Goal: Task Accomplishment & Management: Use online tool/utility

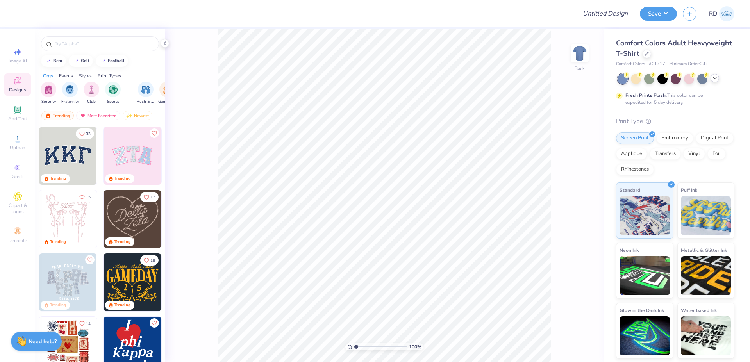
click at [713, 79] on icon at bounding box center [715, 78] width 6 height 6
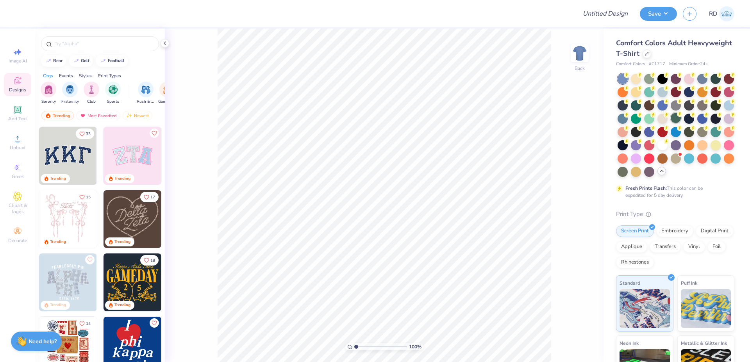
click at [681, 117] on div at bounding box center [676, 118] width 10 height 10
click at [648, 54] on icon at bounding box center [646, 53] width 3 height 3
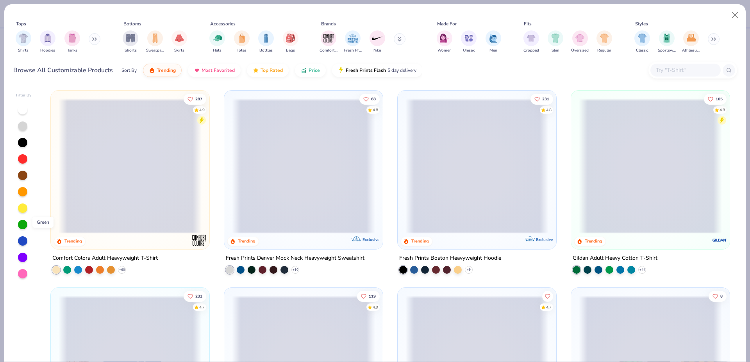
click at [22, 225] on div at bounding box center [22, 224] width 9 height 9
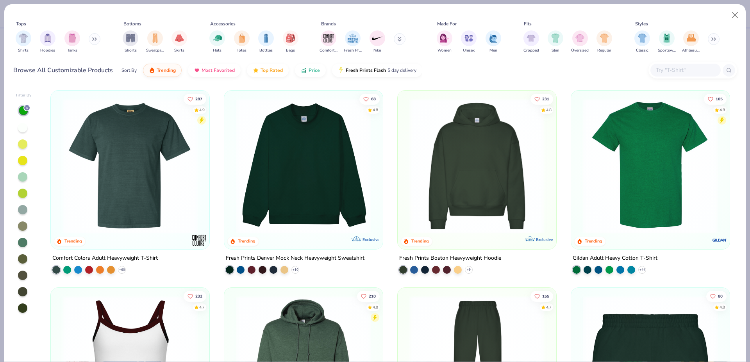
click at [579, 125] on img at bounding box center [507, 165] width 143 height 135
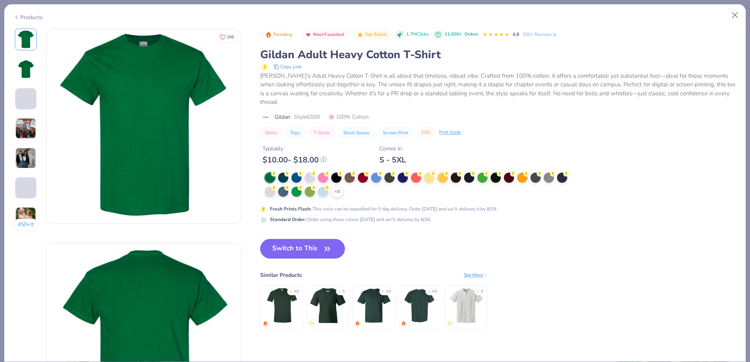
click at [306, 254] on button "Switch to This" at bounding box center [302, 249] width 85 height 20
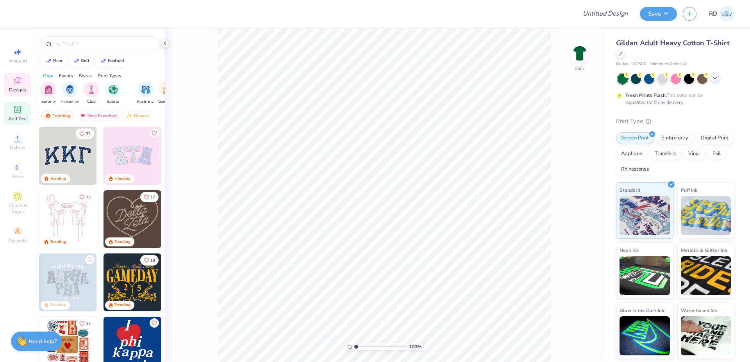
click at [14, 109] on icon at bounding box center [17, 109] width 9 height 9
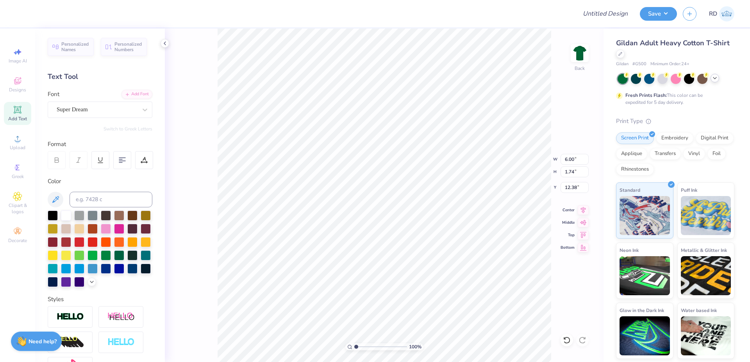
scroll to position [0, 2]
type textarea "FALL 2025"
click at [127, 96] on div "Add Font" at bounding box center [136, 93] width 31 height 9
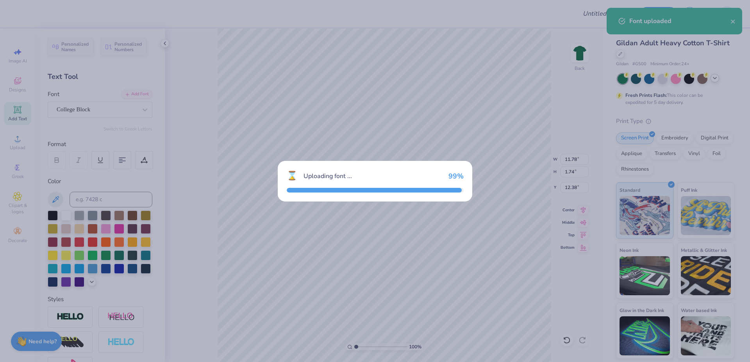
type input "10.17"
type input "1.94"
type input "12.28"
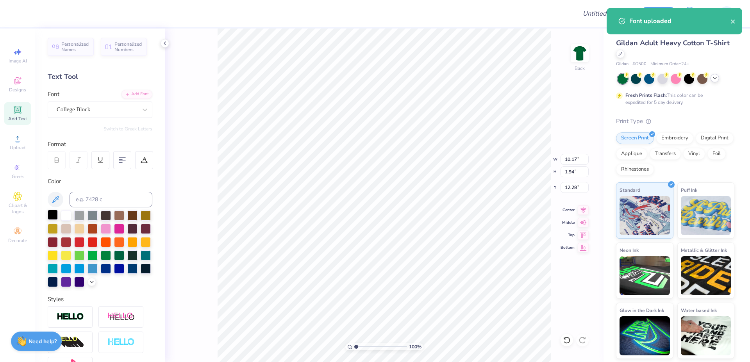
click at [54, 218] on div at bounding box center [53, 215] width 10 height 10
click at [148, 160] on div at bounding box center [144, 160] width 18 height 18
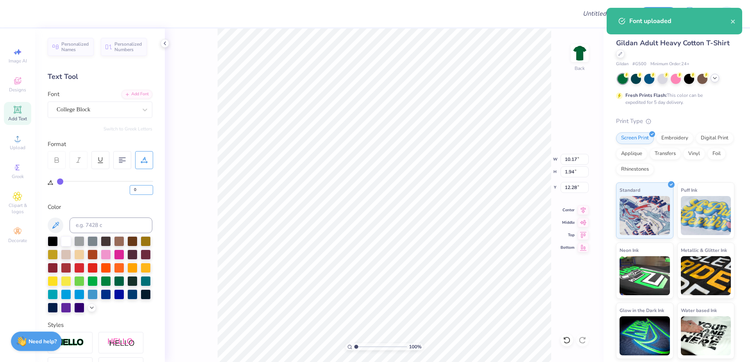
drag, startPoint x: 137, startPoint y: 189, endPoint x: 73, endPoint y: 188, distance: 63.7
click at [130, 188] on input "0" at bounding box center [141, 190] width 23 height 10
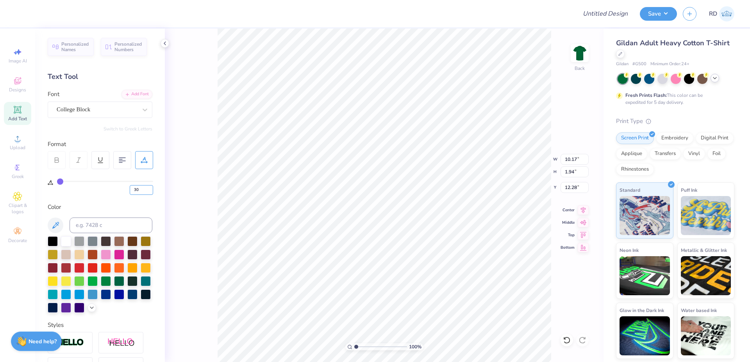
type input "30"
type input "15.02"
type input "1.80"
type input "12.35"
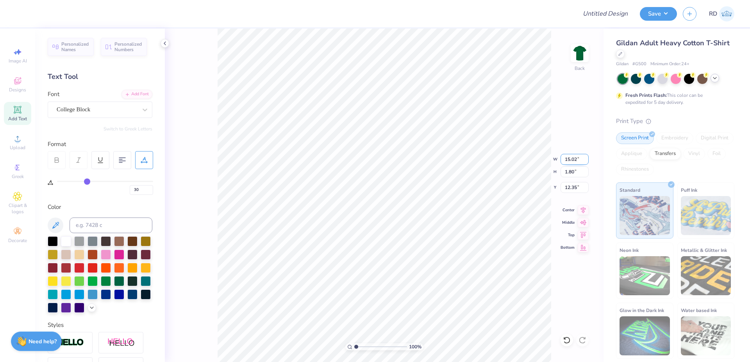
click at [570, 160] on input "15.02" at bounding box center [575, 159] width 28 height 11
paste input "6.91"
type input "6.91"
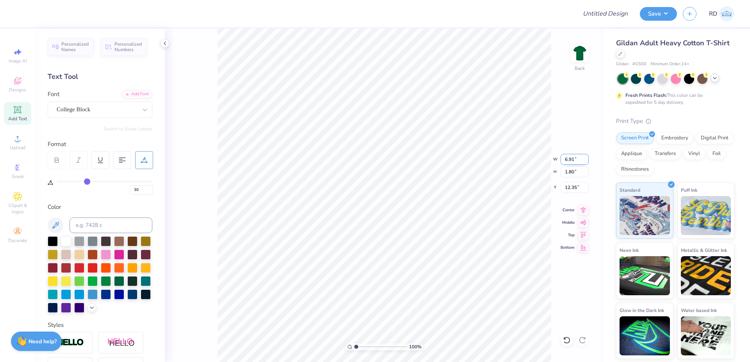
type input "0.83"
type input "12.83"
click at [12, 138] on div "Upload" at bounding box center [17, 142] width 27 height 23
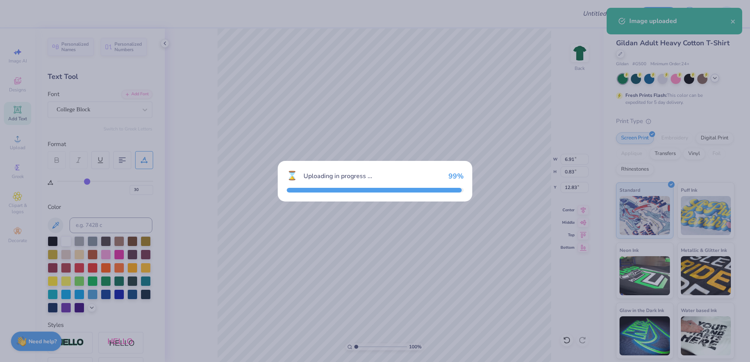
type input "15.00"
type input "10.11"
type input "8.19"
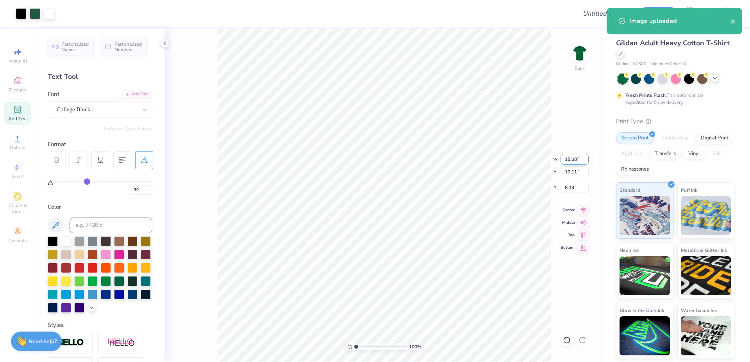
click at [578, 158] on input "15.00" at bounding box center [575, 159] width 28 height 11
type input "12.00"
type input "8.09"
click at [573, 185] on input "9.20" at bounding box center [575, 187] width 28 height 11
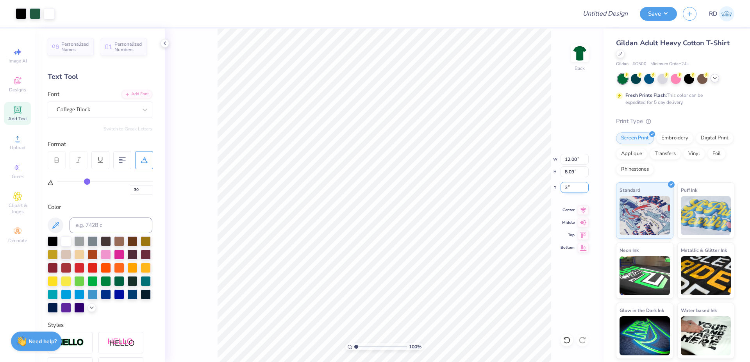
type input "3.00"
click at [582, 207] on icon at bounding box center [583, 208] width 11 height 9
type input "2.08"
click at [362, 345] on input "range" at bounding box center [380, 346] width 53 height 7
type input "11.51"
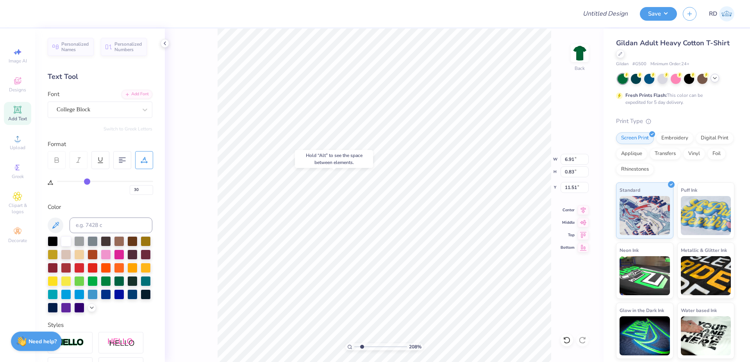
drag, startPoint x: 583, startPoint y: 209, endPoint x: 556, endPoint y: 238, distance: 39.5
click at [583, 210] on icon at bounding box center [583, 209] width 11 height 9
type input "1"
click at [354, 348] on input "range" at bounding box center [380, 346] width 53 height 7
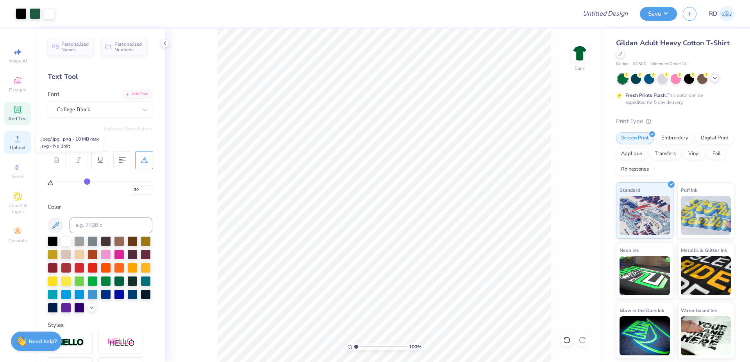
click at [14, 141] on icon at bounding box center [17, 138] width 9 height 9
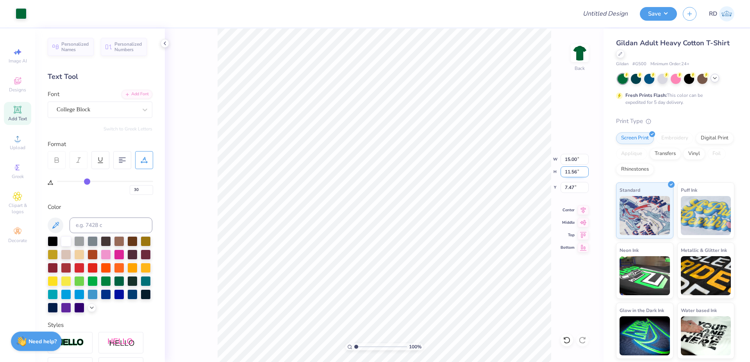
click at [572, 168] on input "11.56" at bounding box center [575, 171] width 28 height 11
click at [575, 163] on input "15.00" at bounding box center [575, 159] width 28 height 11
type input "12.00"
type input "9.25"
click at [576, 185] on input "8.63" at bounding box center [575, 187] width 28 height 11
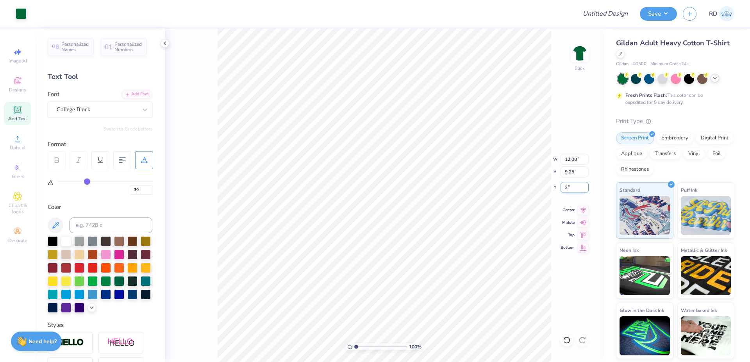
type input "3.00"
click at [584, 209] on icon at bounding box center [583, 208] width 11 height 9
click at [365, 348] on input "range" at bounding box center [380, 346] width 53 height 7
drag, startPoint x: 375, startPoint y: 348, endPoint x: 384, endPoint y: 351, distance: 9.0
type input "6.33"
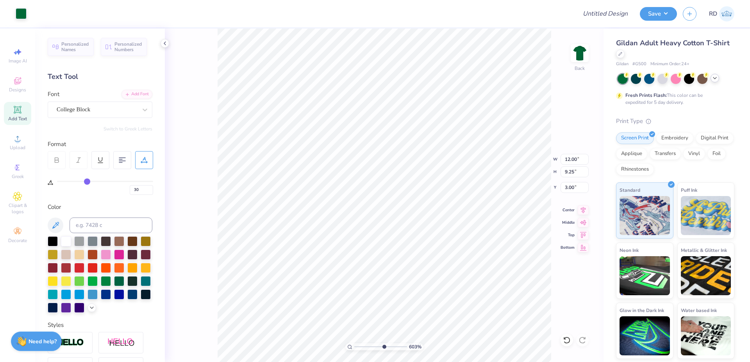
click at [384, 350] on input "range" at bounding box center [380, 346] width 53 height 7
type input "11.42"
drag, startPoint x: 369, startPoint y: 349, endPoint x: 354, endPoint y: 352, distance: 15.9
type input "1"
click at [354, 350] on input "range" at bounding box center [380, 346] width 53 height 7
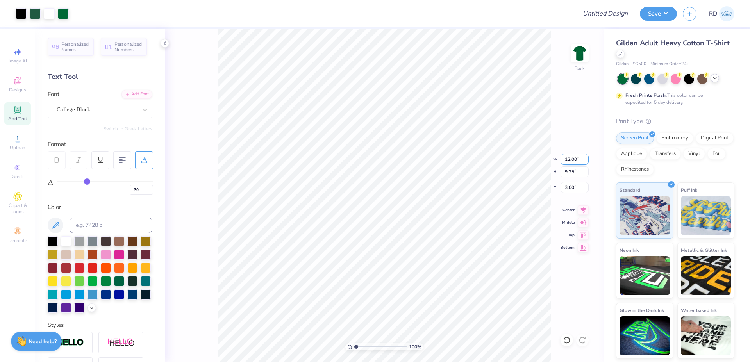
click at [572, 158] on input "12.00" at bounding box center [575, 159] width 28 height 11
type input "12.50"
type input "9.63"
click at [575, 183] on input "2.81" at bounding box center [575, 187] width 28 height 11
type input "3.00"
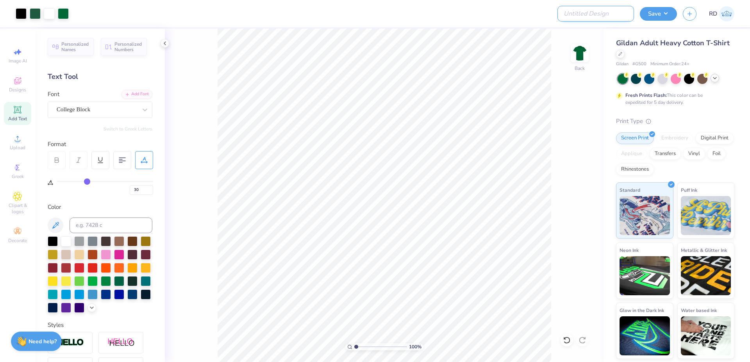
click at [614, 11] on input "Design Title" at bounding box center [595, 14] width 77 height 16
paste input "FPS239313"
type input "FPS239313"
click at [651, 16] on button "Save" at bounding box center [658, 13] width 37 height 14
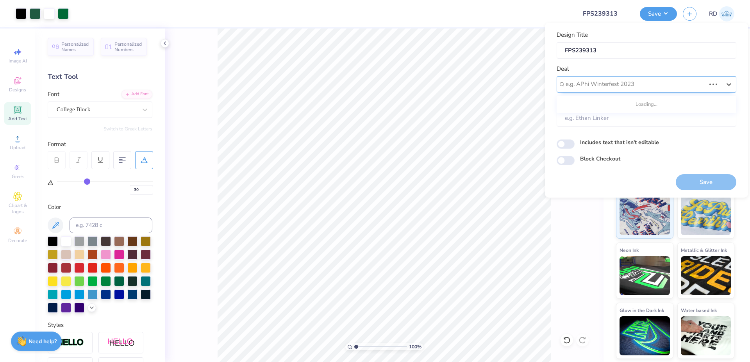
click at [589, 83] on div at bounding box center [636, 84] width 140 height 11
click at [593, 105] on div "Design Tool Gallery" at bounding box center [646, 105] width 173 height 13
type input "gallery"
type input "Design Tool Gallery User"
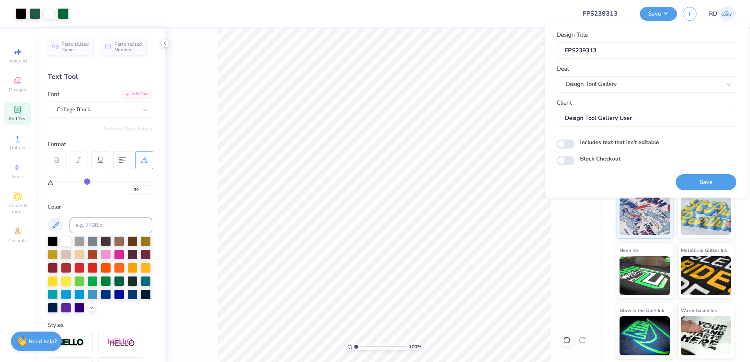
click at [721, 182] on button "Save" at bounding box center [706, 182] width 61 height 16
